Goal: Find specific page/section: Find specific page/section

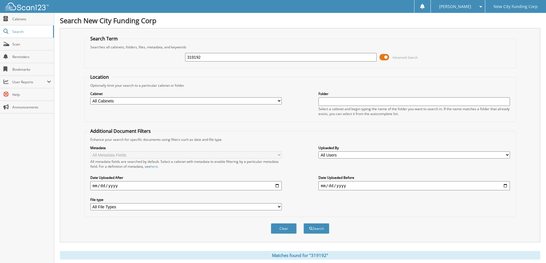
drag, startPoint x: 241, startPoint y: 60, endPoint x: 119, endPoint y: 65, distance: 122.1
click at [119, 65] on fieldset "Search Term Searches all cabinets, folders, files, metadata, and keywords 31919…" at bounding box center [299, 52] width 431 height 33
type input "367531"
click at [303, 223] on button "Search" at bounding box center [316, 228] width 26 height 11
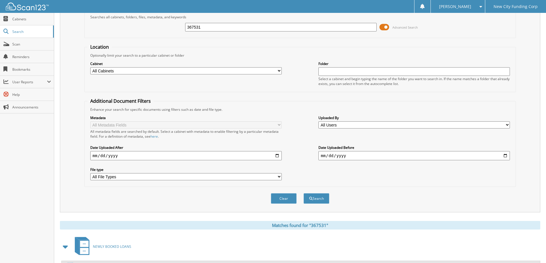
scroll to position [79, 0]
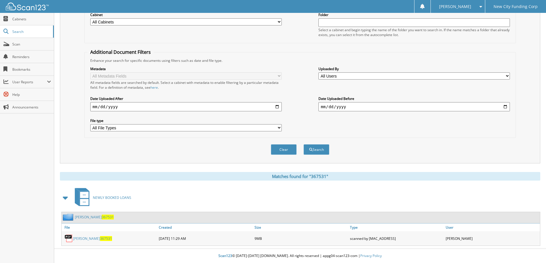
click at [90, 239] on link "NYA WILLIAMS 367531" at bounding box center [92, 238] width 39 height 5
click at [291, 150] on button "Clear" at bounding box center [284, 149] width 26 height 11
